Goal: Information Seeking & Learning: Learn about a topic

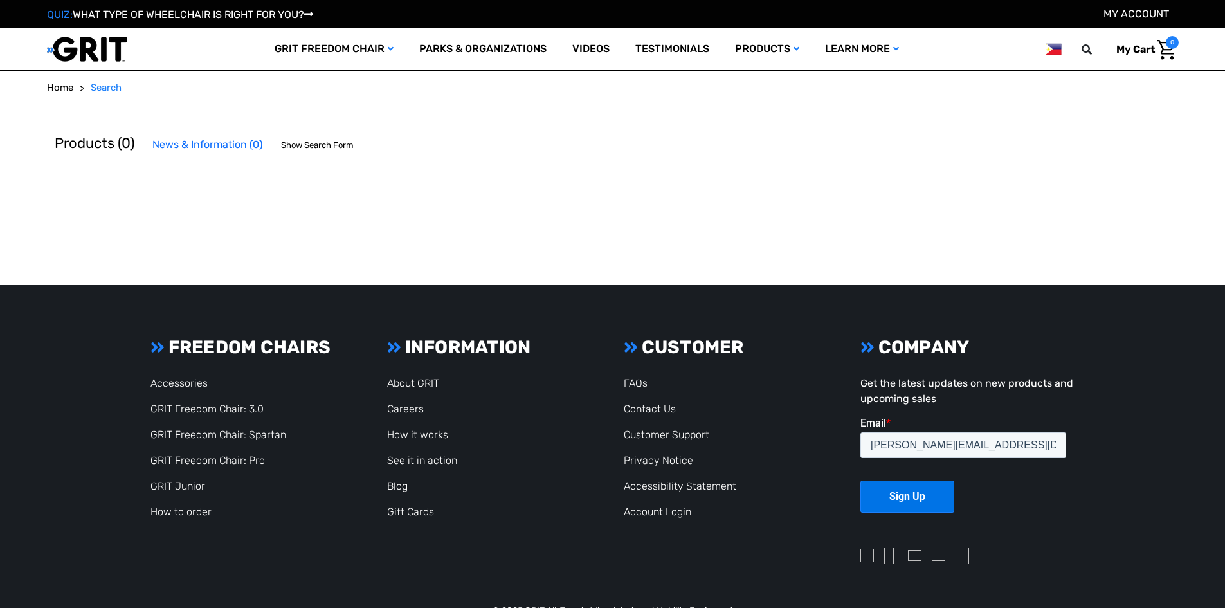
click at [1064, 48] on header "Toggle menu My Cart 0 Search GRIT Freedom Chair Shop All Parks & Organizations …" at bounding box center [613, 49] width 1132 height 42
click at [1082, 47] on icon at bounding box center [1087, 49] width 10 height 10
click at [981, 46] on input "text" at bounding box center [1010, 49] width 193 height 28
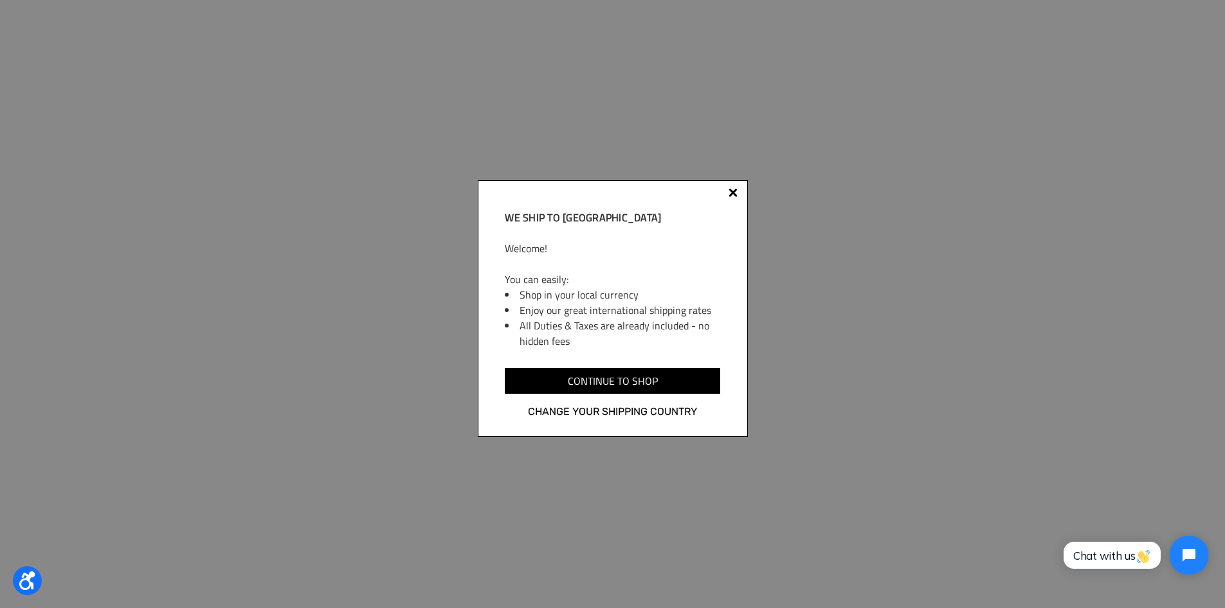
click at [738, 191] on div "We ship to Philippines Welcome! You can easily: Shop in your local currency Enj…" at bounding box center [613, 308] width 270 height 257
drag, startPoint x: 580, startPoint y: 377, endPoint x: 572, endPoint y: 375, distance: 8.7
click at [581, 377] on input "Continue to shop" at bounding box center [612, 381] width 215 height 26
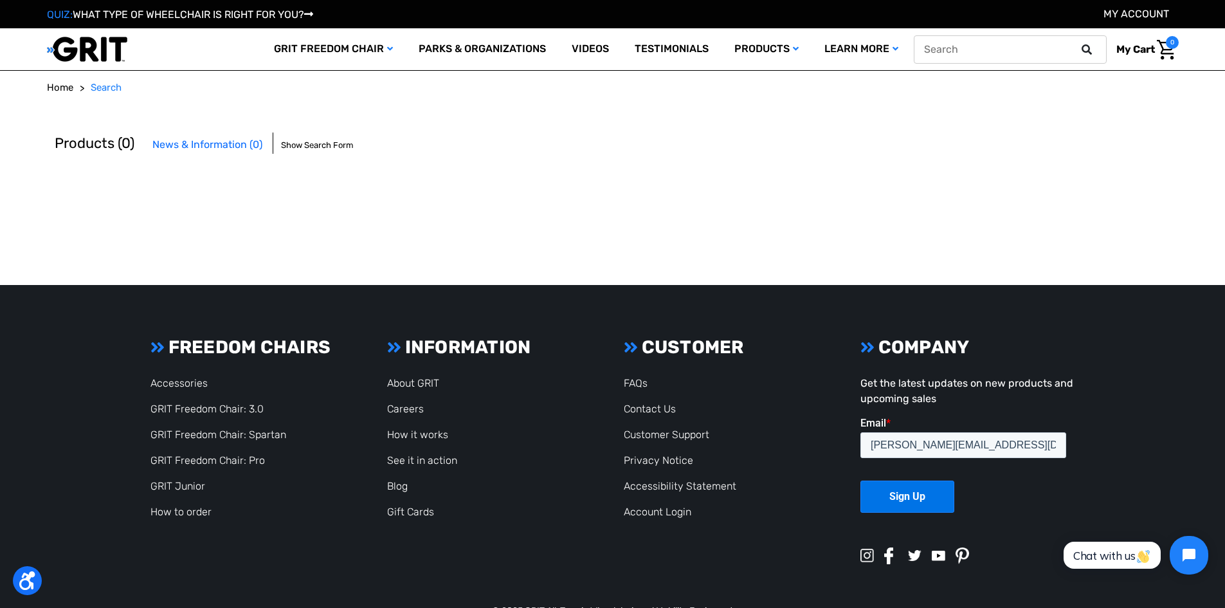
click at [1044, 52] on input "text" at bounding box center [1010, 49] width 193 height 28
type input "wheelchair"
